Goal: Download file/media

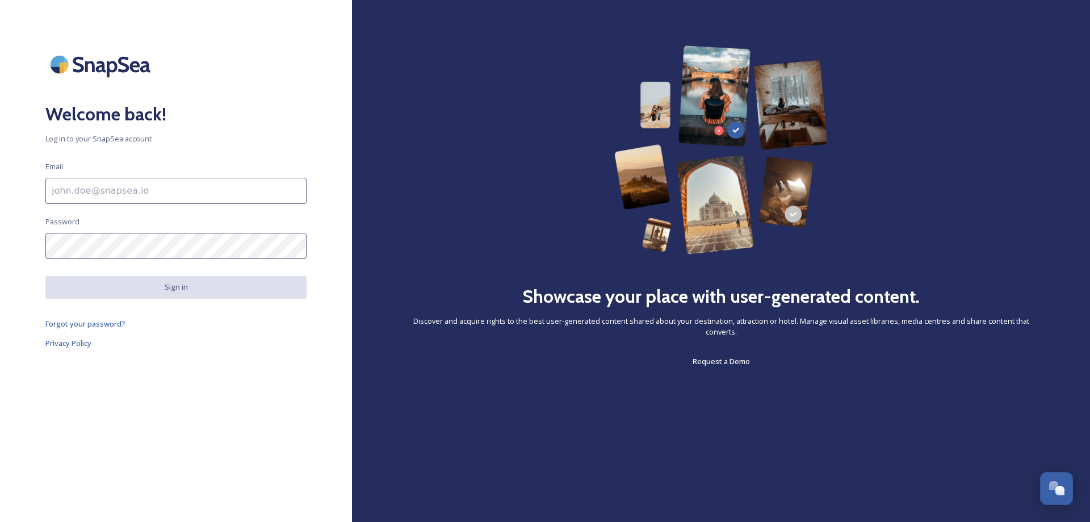
type input "[EMAIL_ADDRESS][DOMAIN_NAME]"
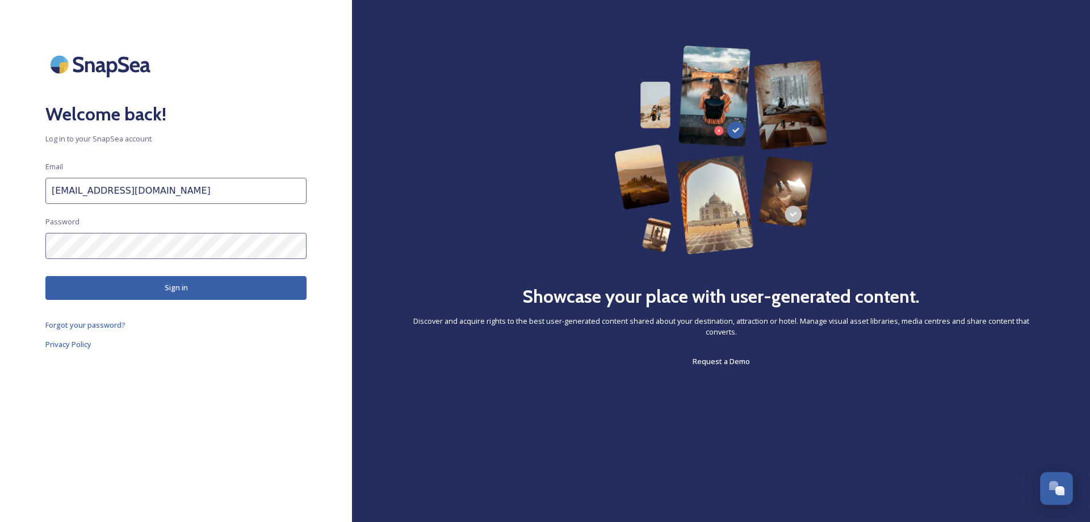
scroll to position [4499, 0]
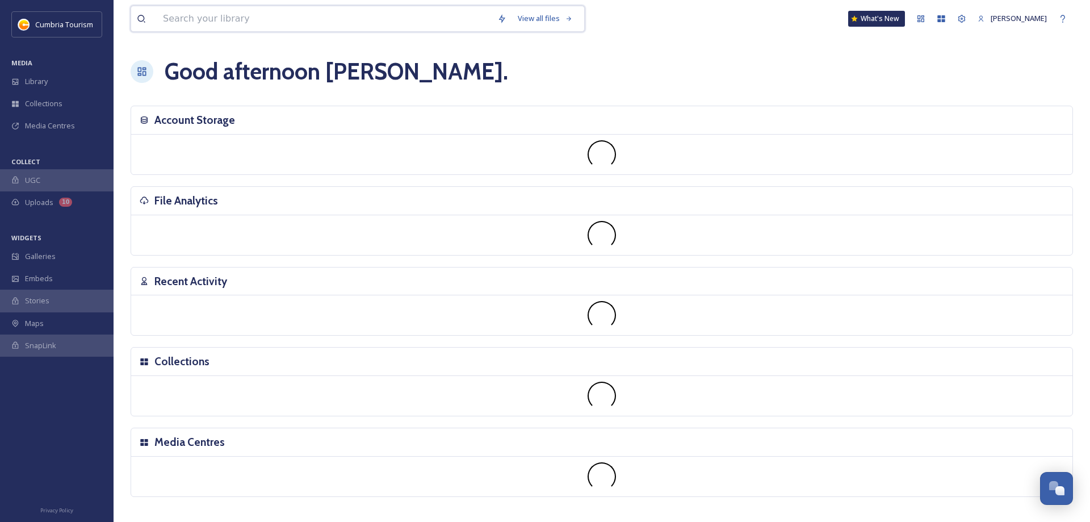
click at [261, 23] on input at bounding box center [324, 18] width 334 height 25
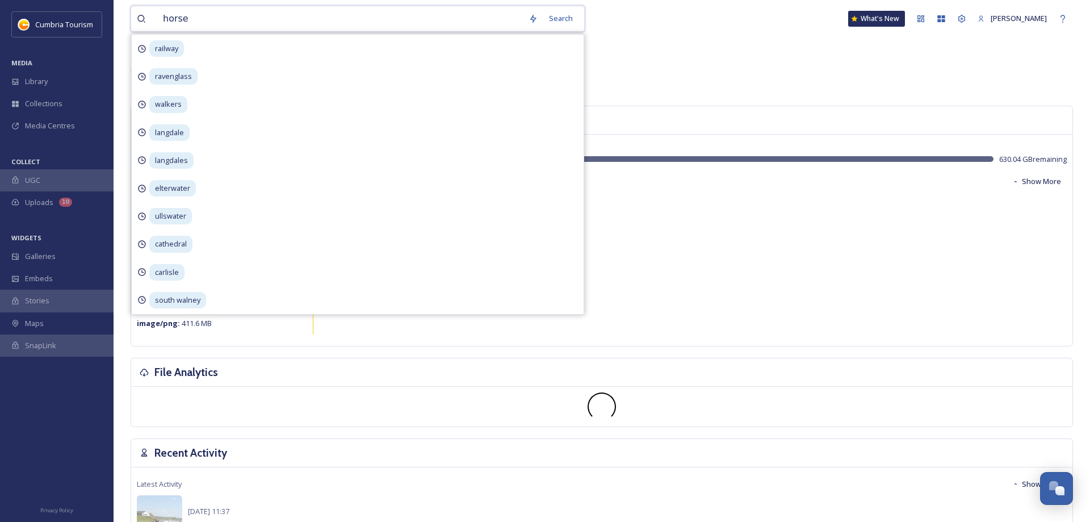
type input "horses"
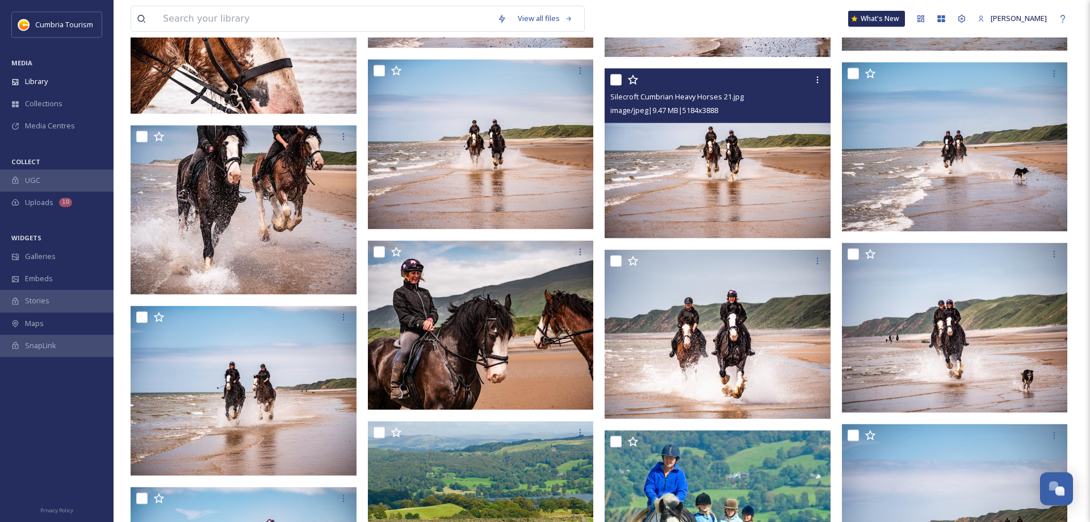
scroll to position [970, 0]
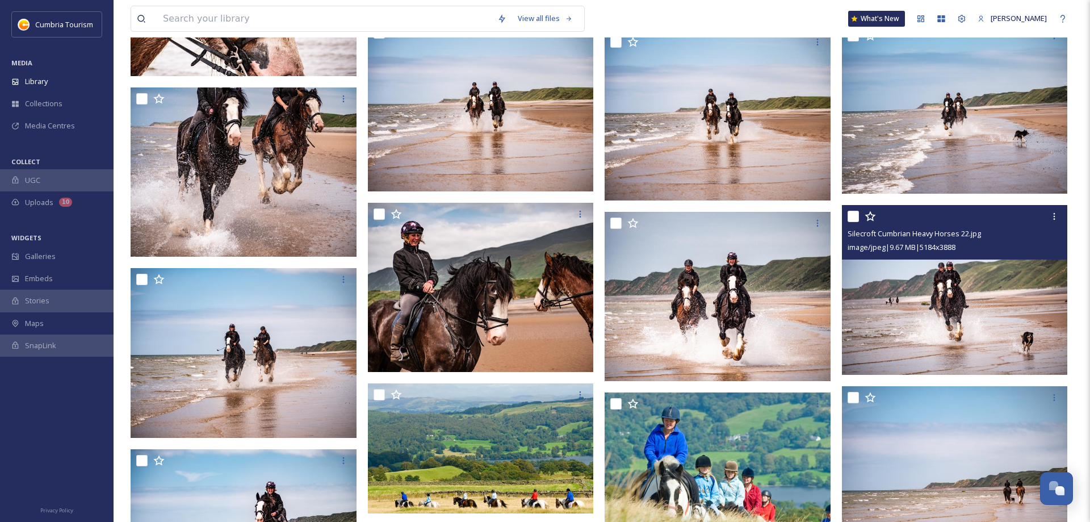
click at [1002, 278] on img at bounding box center [955, 290] width 226 height 170
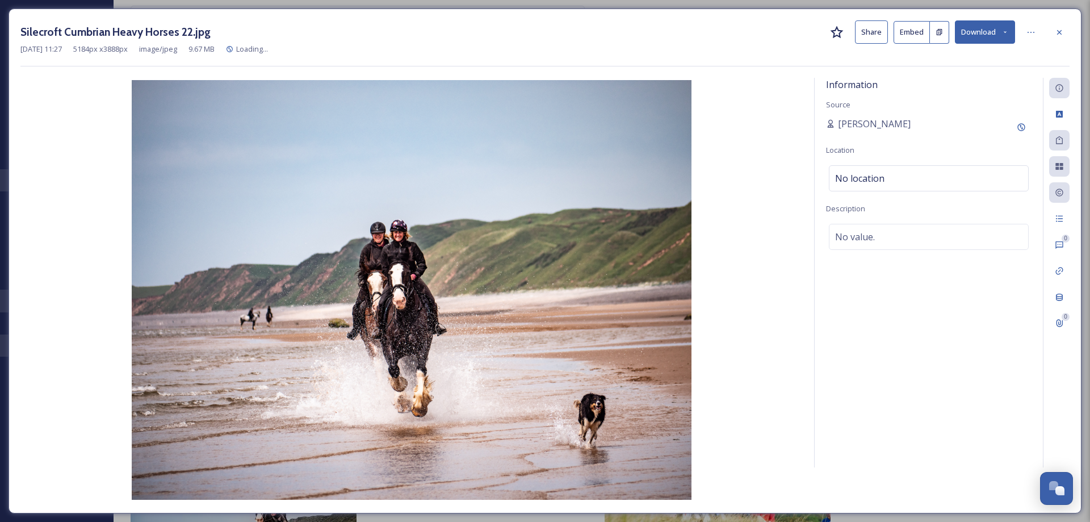
click at [989, 39] on button "Download" at bounding box center [985, 31] width 60 height 23
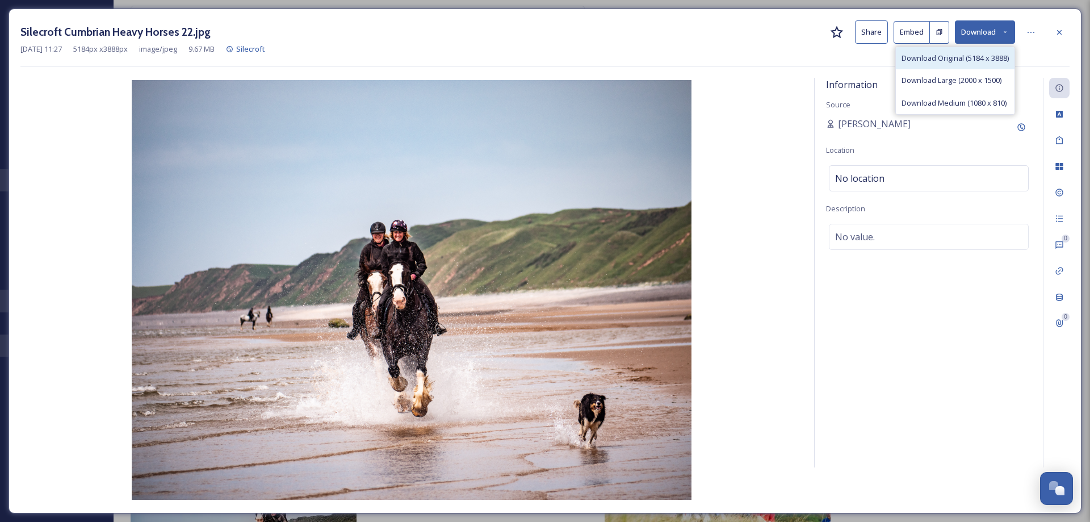
click at [952, 57] on span "Download Original (5184 x 3888)" at bounding box center [955, 58] width 107 height 11
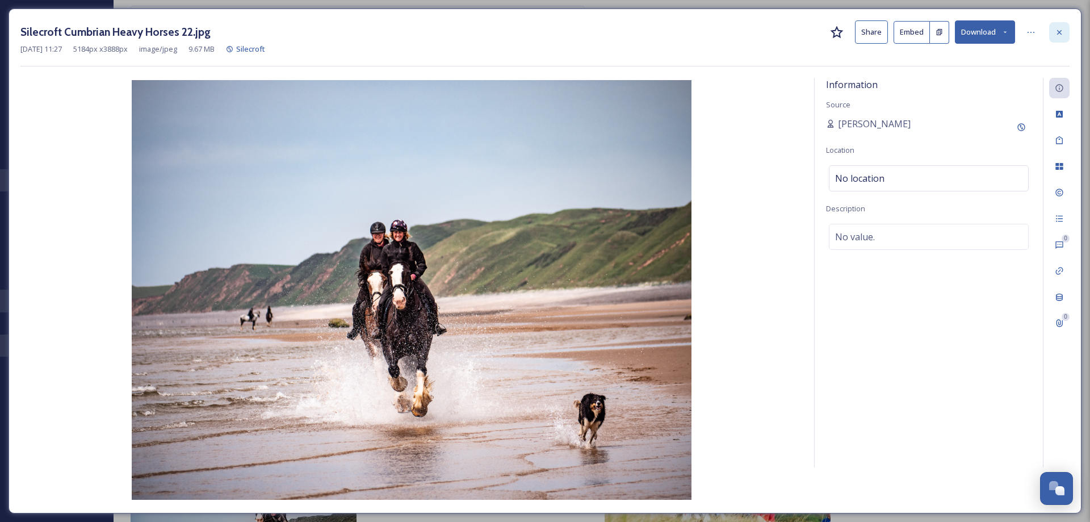
click at [1060, 33] on icon at bounding box center [1059, 32] width 9 height 9
